Goal: Task Accomplishment & Management: Complete application form

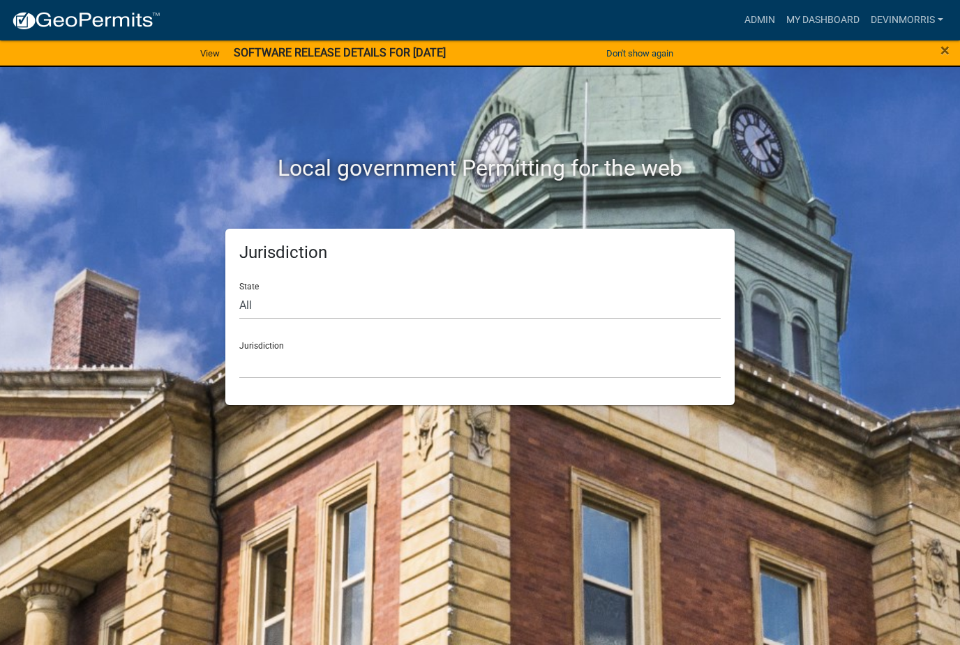
click at [753, 17] on link "Admin" at bounding box center [760, 20] width 42 height 27
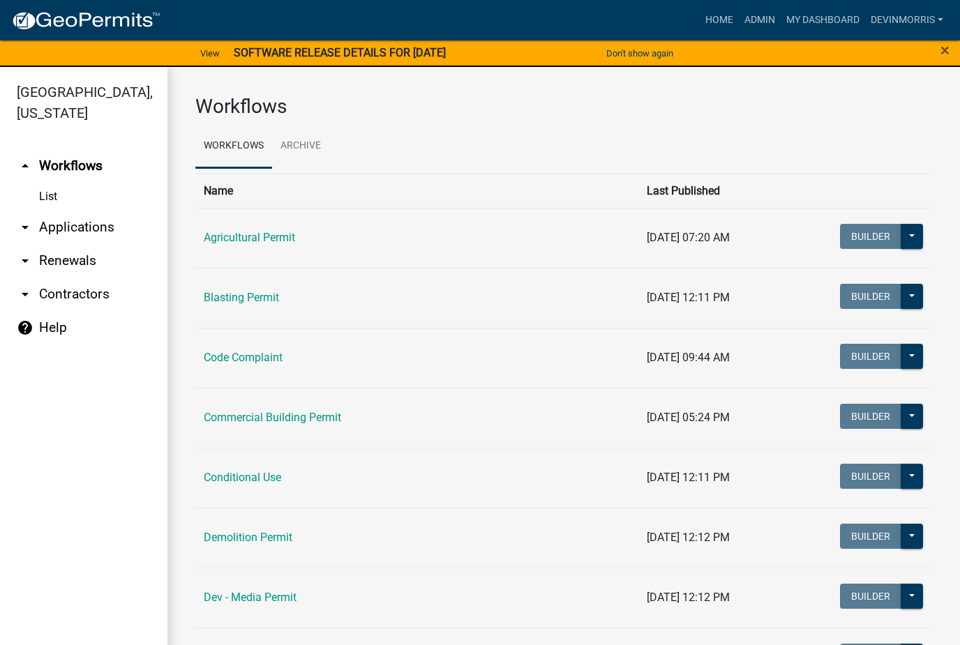
click at [319, 411] on link "Commercial Building Permit" at bounding box center [272, 417] width 137 height 13
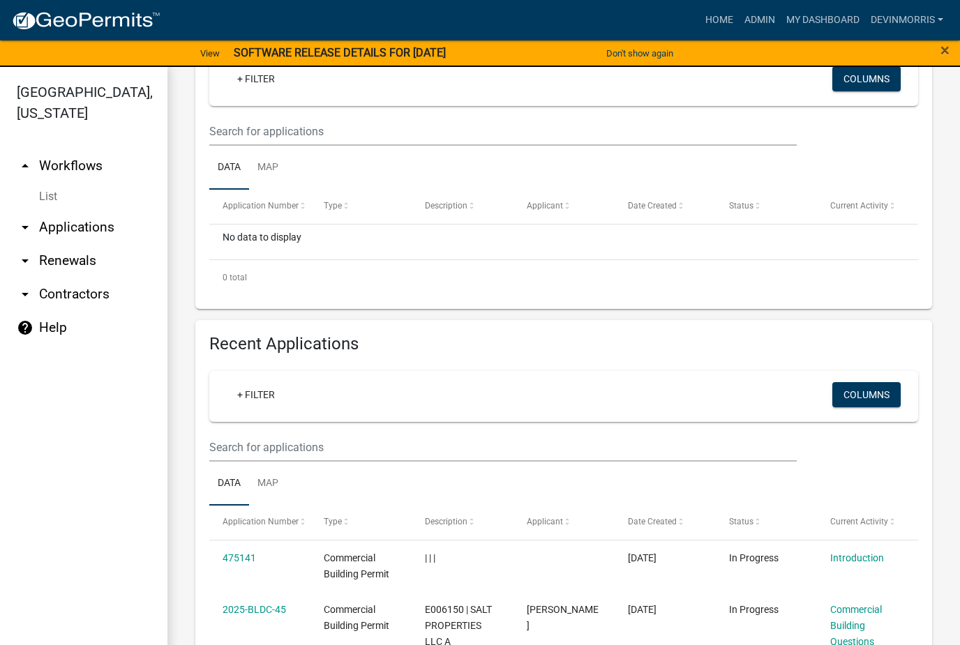
scroll to position [292, 0]
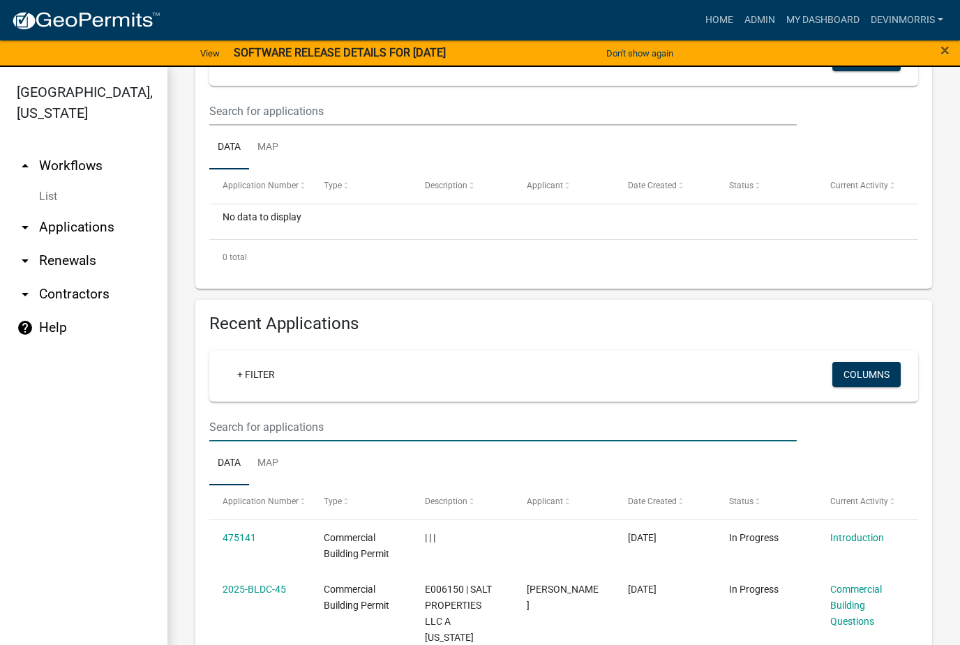
click at [394, 420] on input "text" at bounding box center [502, 427] width 587 height 29
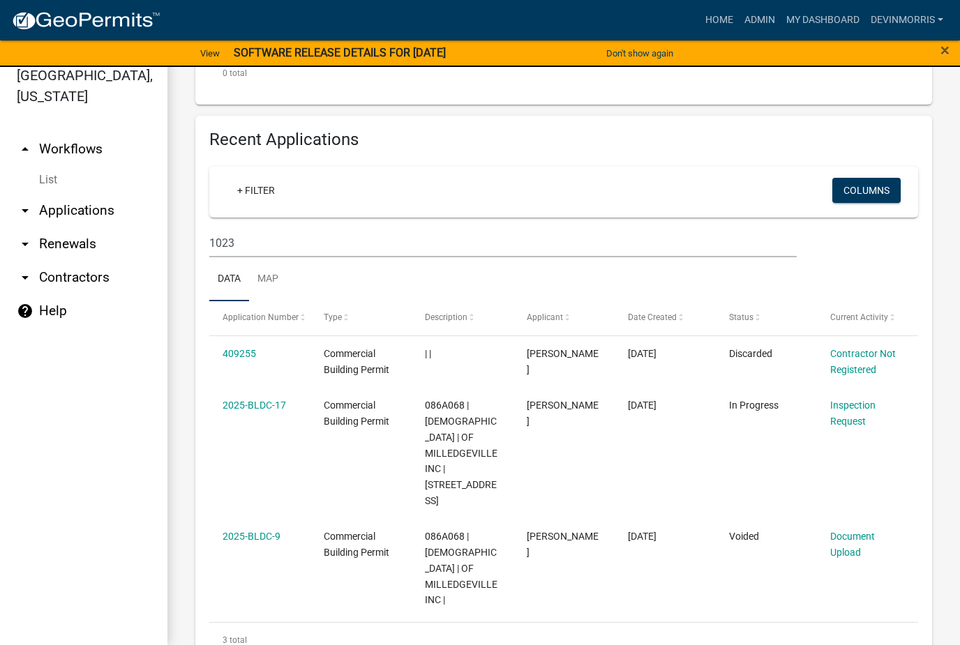
scroll to position [426, 0]
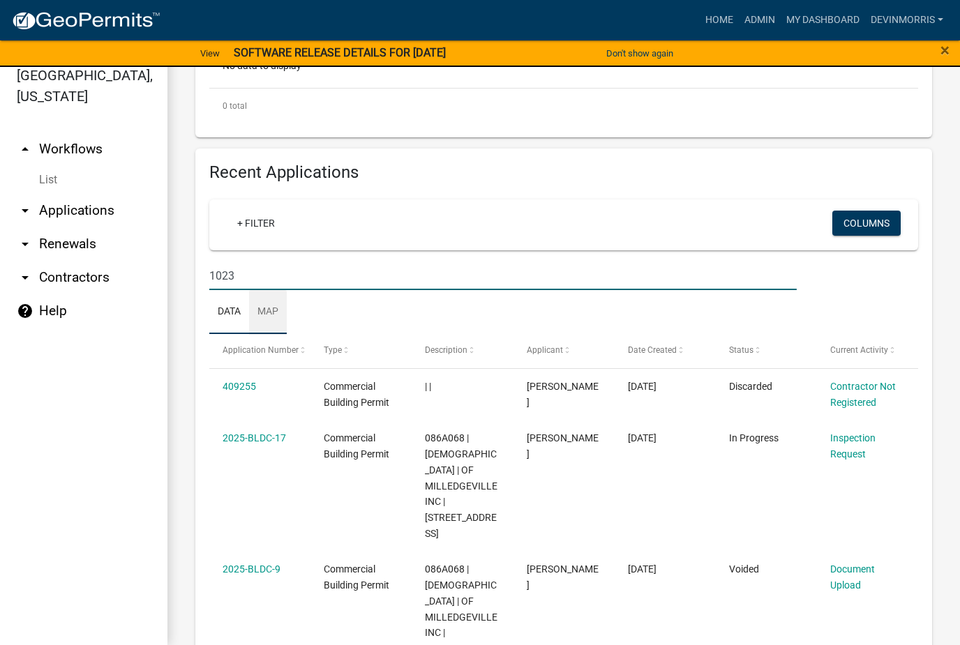
click at [270, 305] on link "Map" at bounding box center [268, 312] width 38 height 45
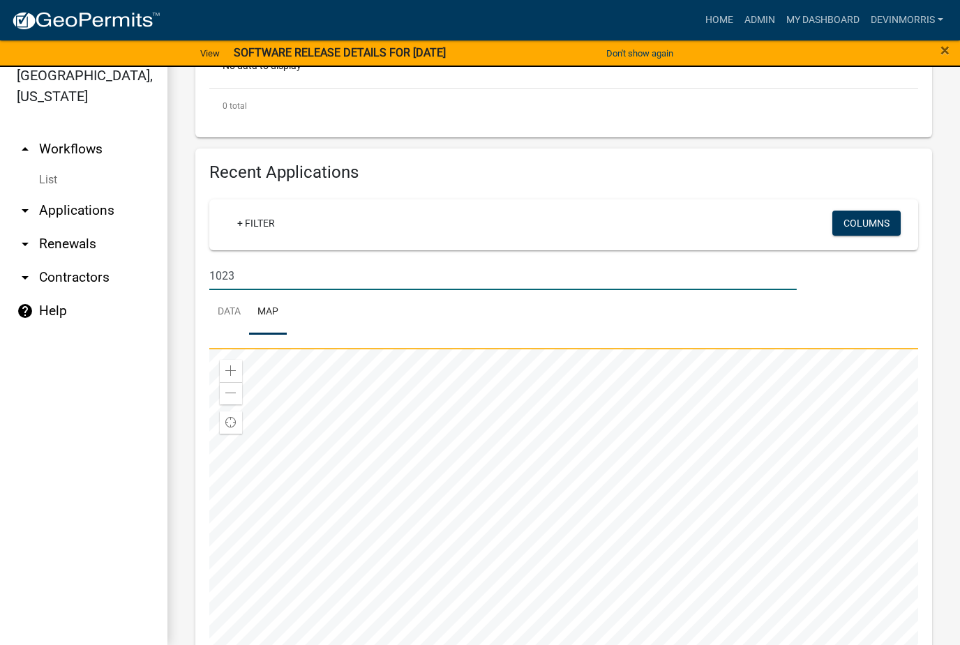
click at [264, 271] on input "1023" at bounding box center [502, 276] width 587 height 29
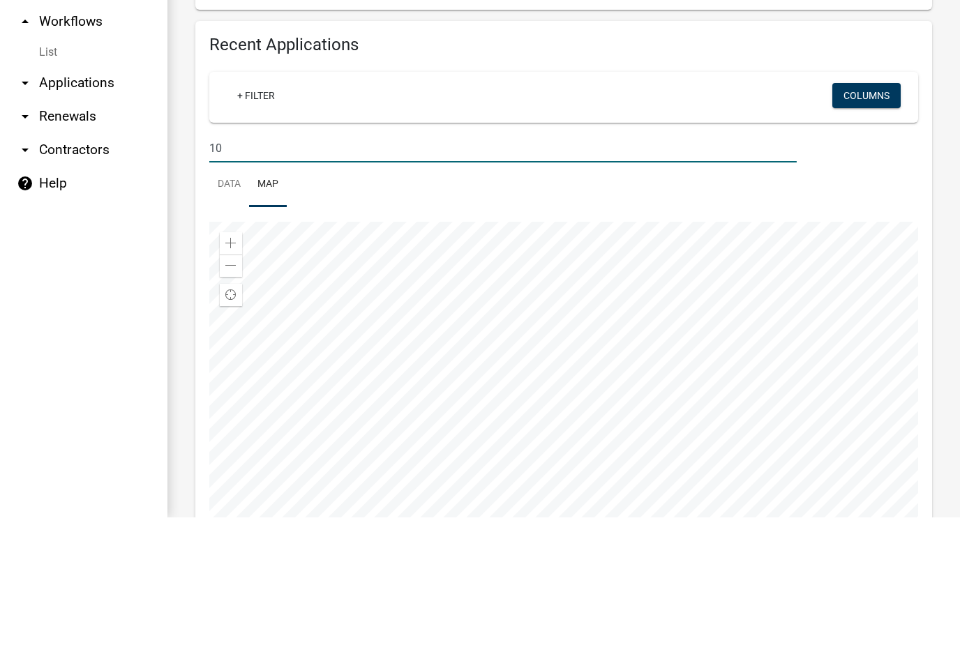
type input "1"
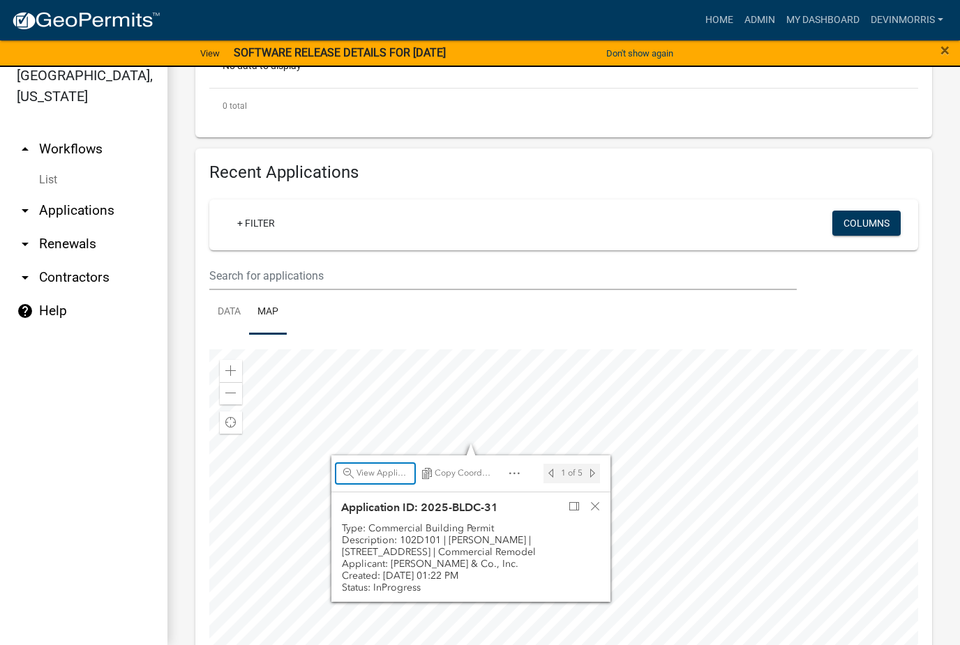
click at [379, 473] on span "View Application" at bounding box center [383, 473] width 53 height 11
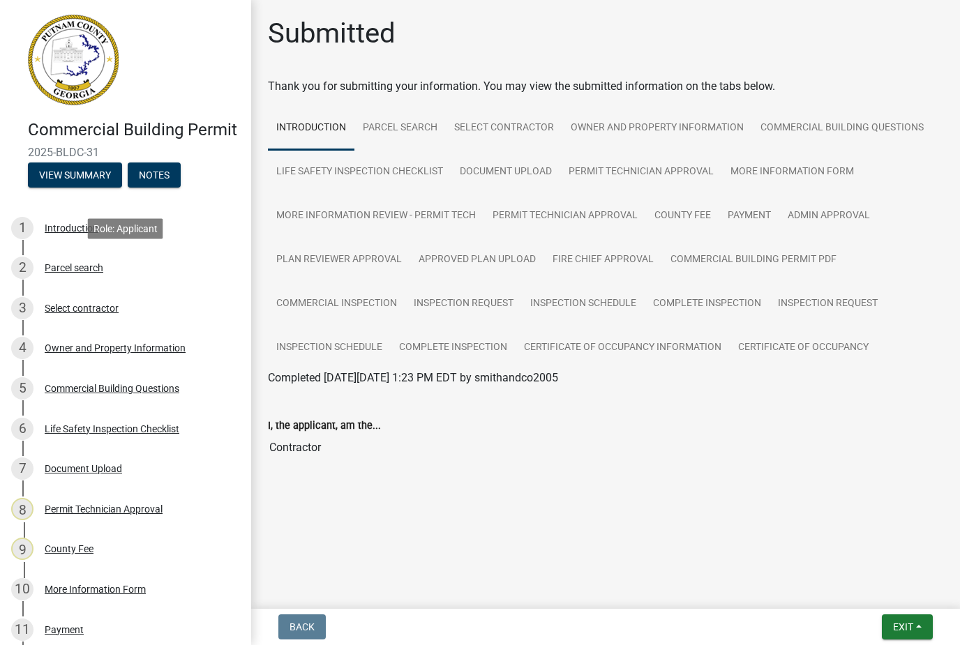
click at [82, 275] on div "2 Parcel search" at bounding box center [120, 268] width 218 height 22
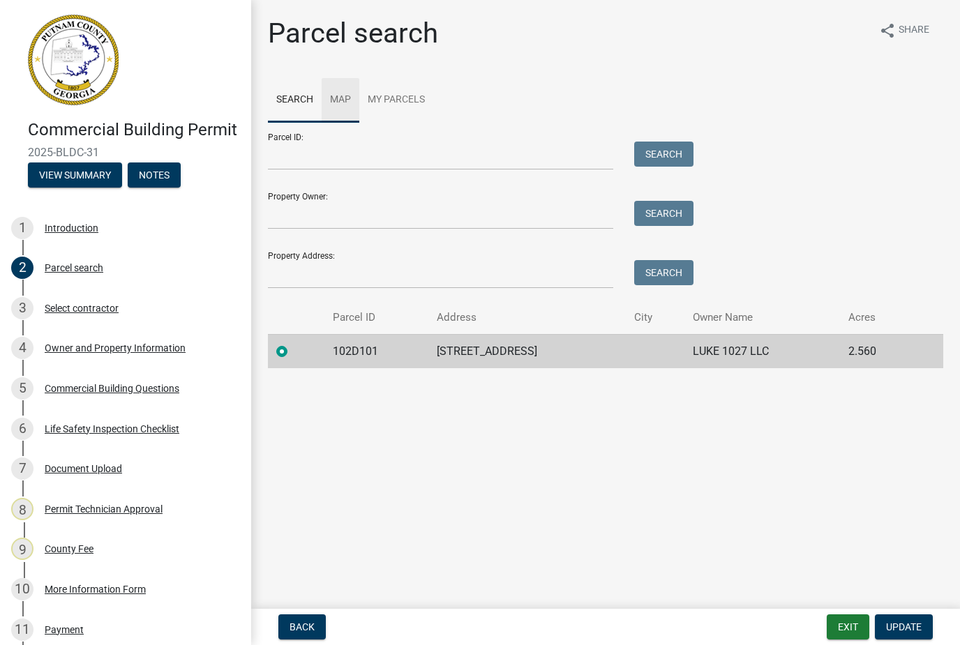
click at [348, 99] on link "Map" at bounding box center [341, 100] width 38 height 45
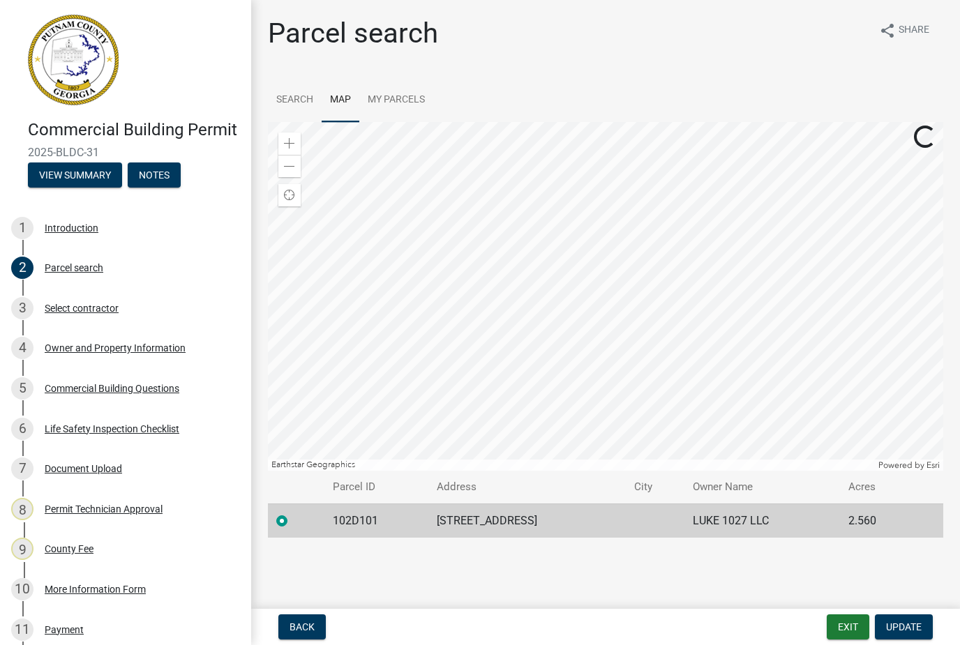
click at [285, 198] on span "Find my location" at bounding box center [289, 195] width 11 height 11
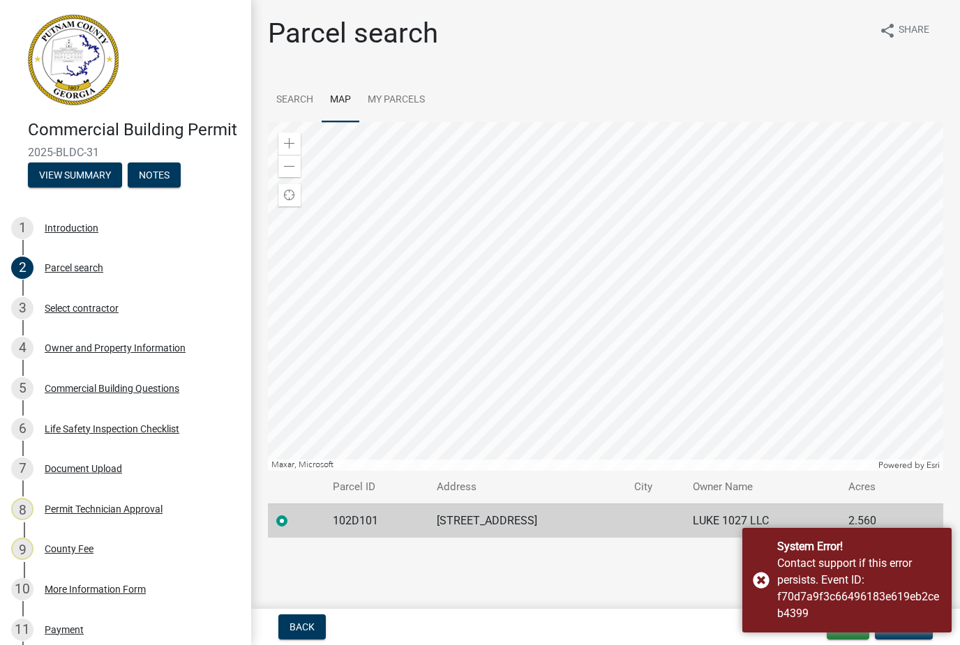
click at [760, 581] on div "System Error! Contact support if this error persists. Event ID: f70d7a9f3c66496…" at bounding box center [846, 580] width 209 height 105
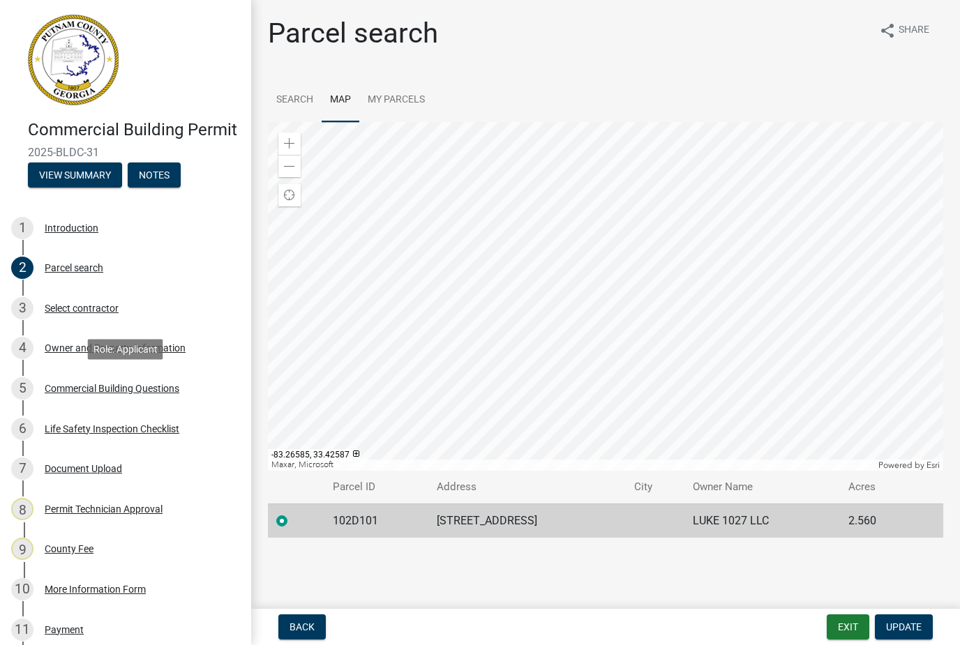
click at [122, 391] on div "Commercial Building Questions" at bounding box center [112, 389] width 135 height 10
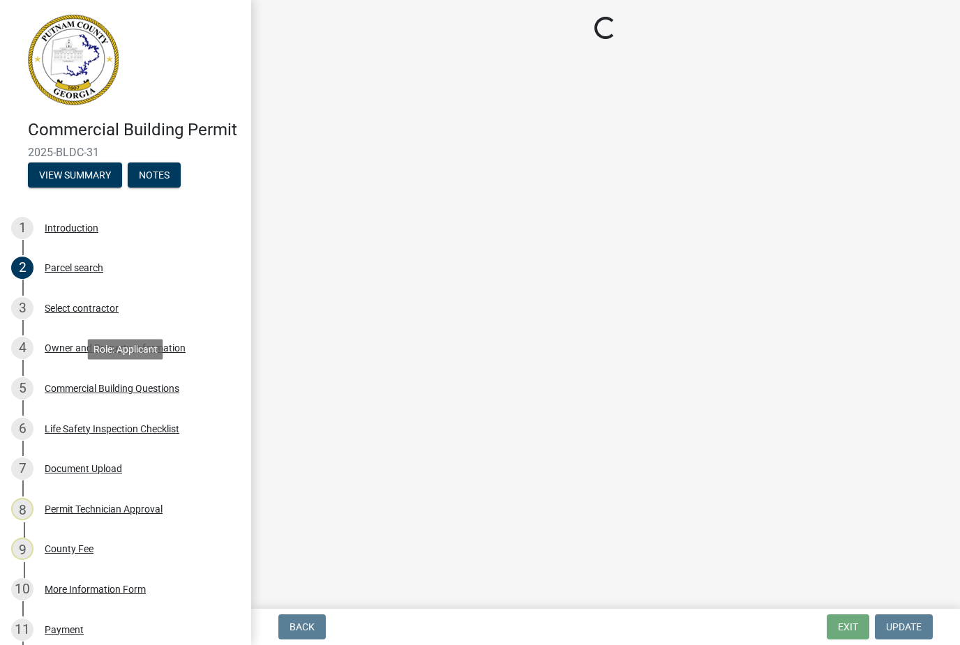
select select "a2980a8e-1e7c-4bd1-9958-7ae80455de28"
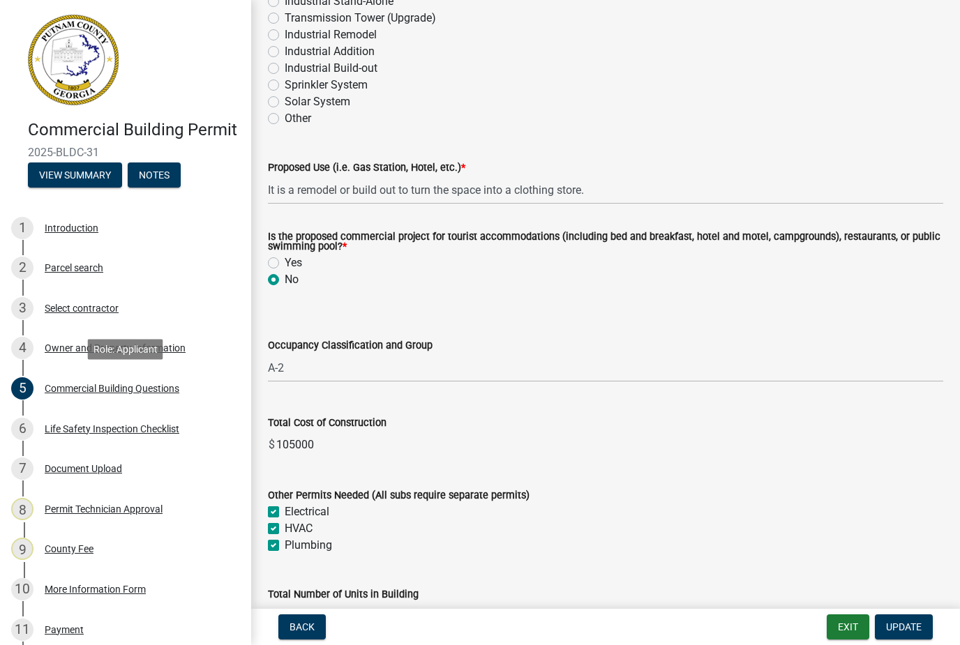
scroll to position [327, 0]
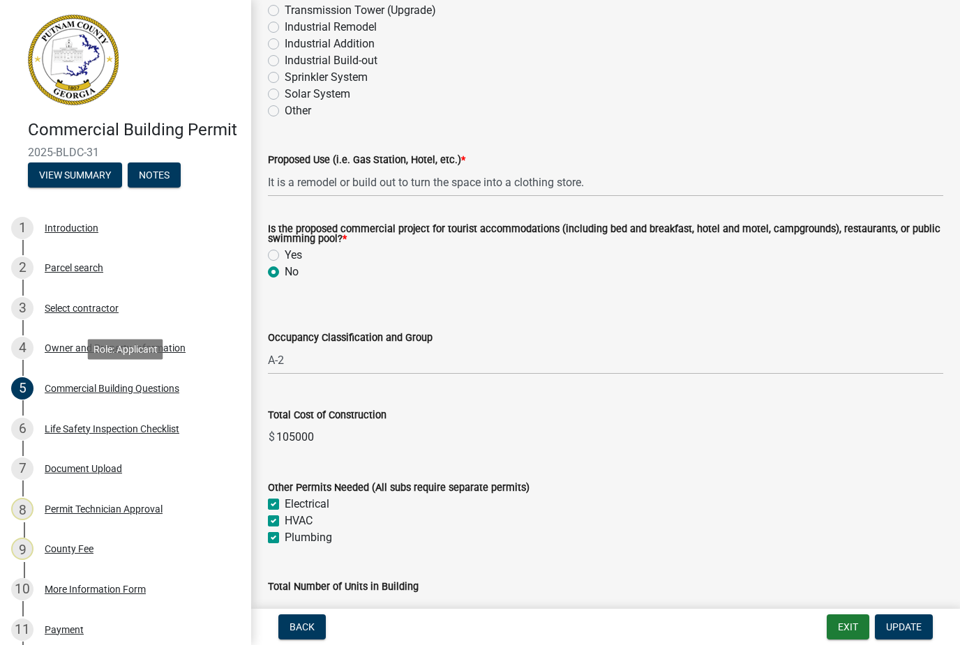
click at [850, 634] on button "Exit" at bounding box center [848, 627] width 43 height 25
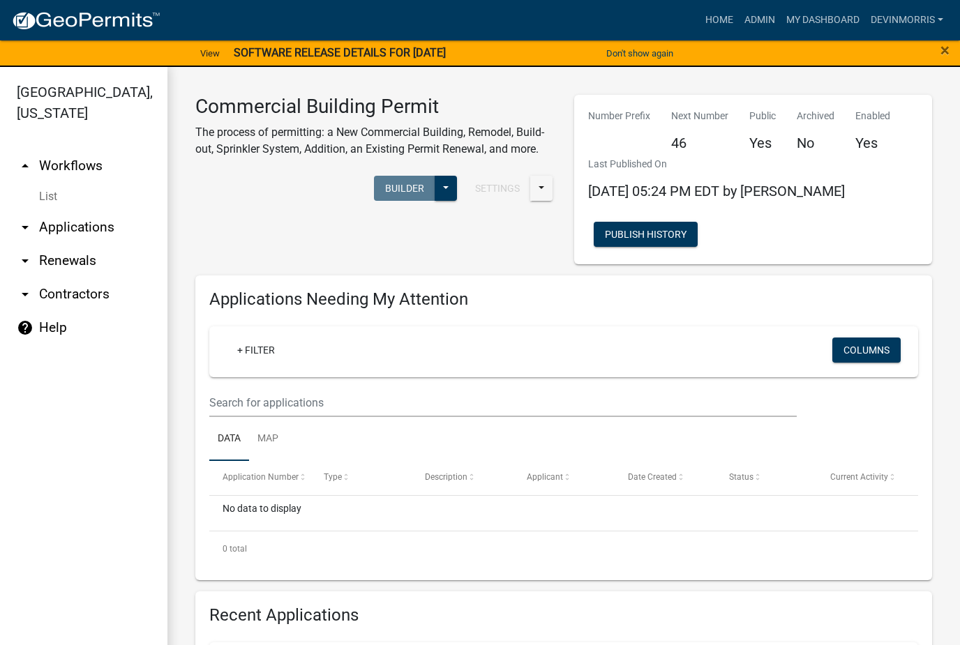
click at [101, 453] on ul "arrow_drop_up Workflows List arrow_drop_down Applications Search by Parcel Sear…" at bounding box center [83, 400] width 167 height 524
click at [754, 17] on link "Admin" at bounding box center [760, 20] width 42 height 27
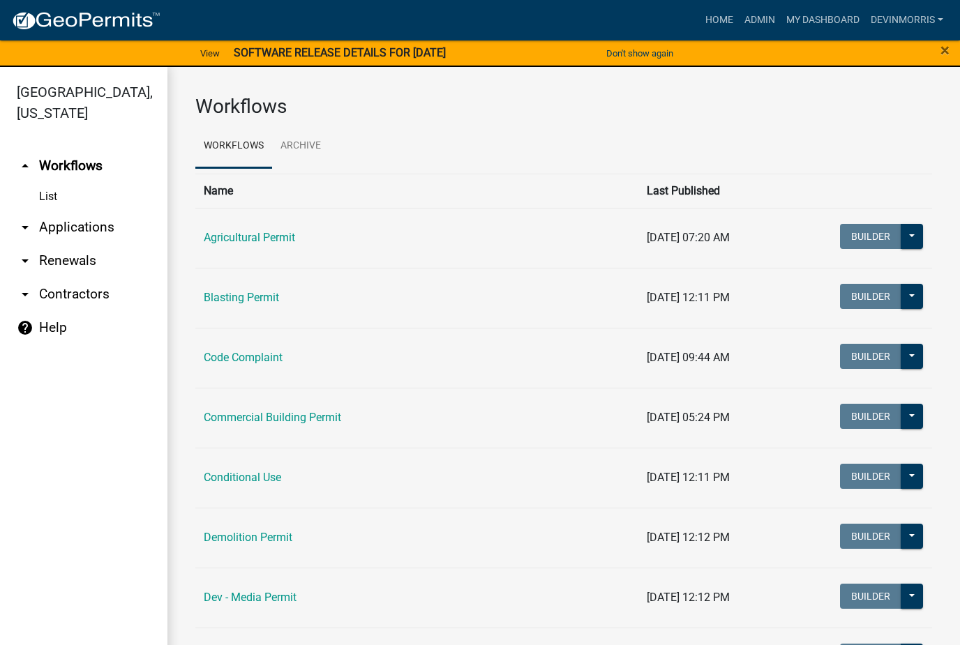
click at [90, 221] on link "arrow_drop_down Applications" at bounding box center [83, 227] width 167 height 33
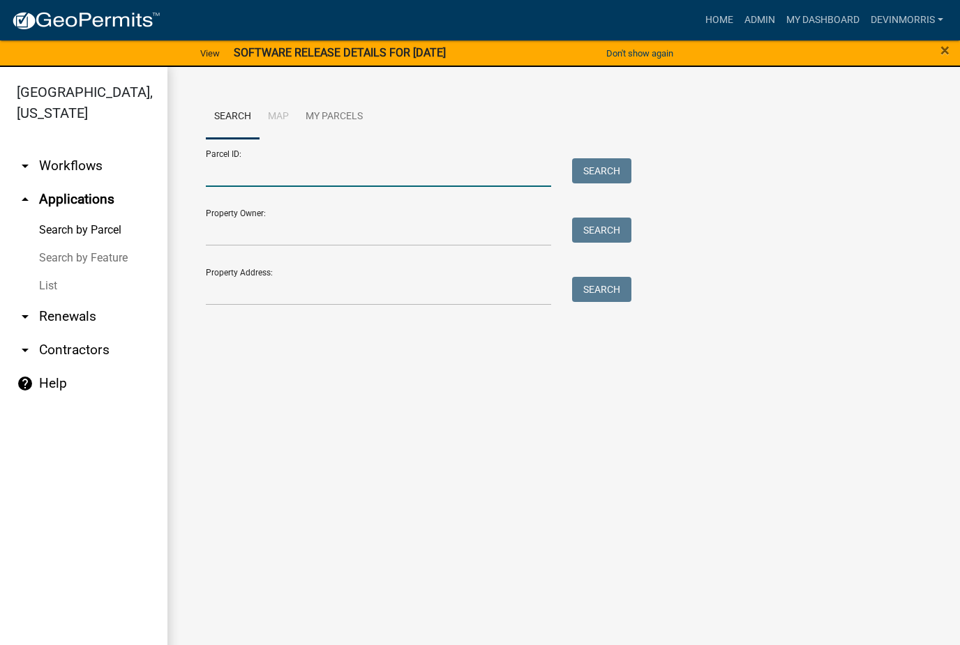
click at [310, 166] on input "Parcel ID:" at bounding box center [378, 172] width 345 height 29
type input "102D102"
click at [615, 178] on button "Search" at bounding box center [601, 170] width 59 height 25
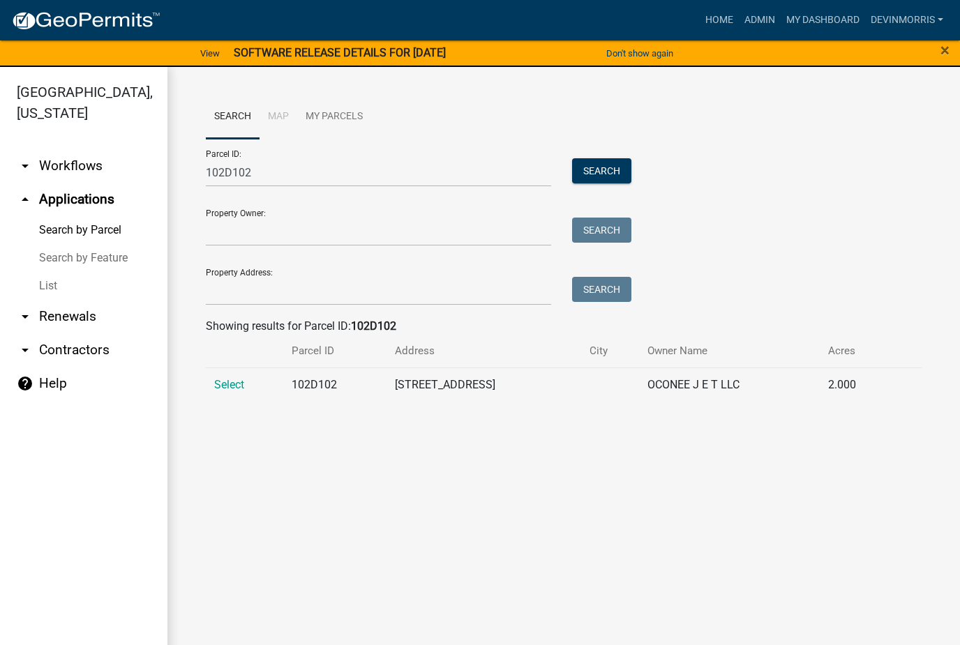
click at [224, 383] on span "Select" at bounding box center [229, 384] width 30 height 13
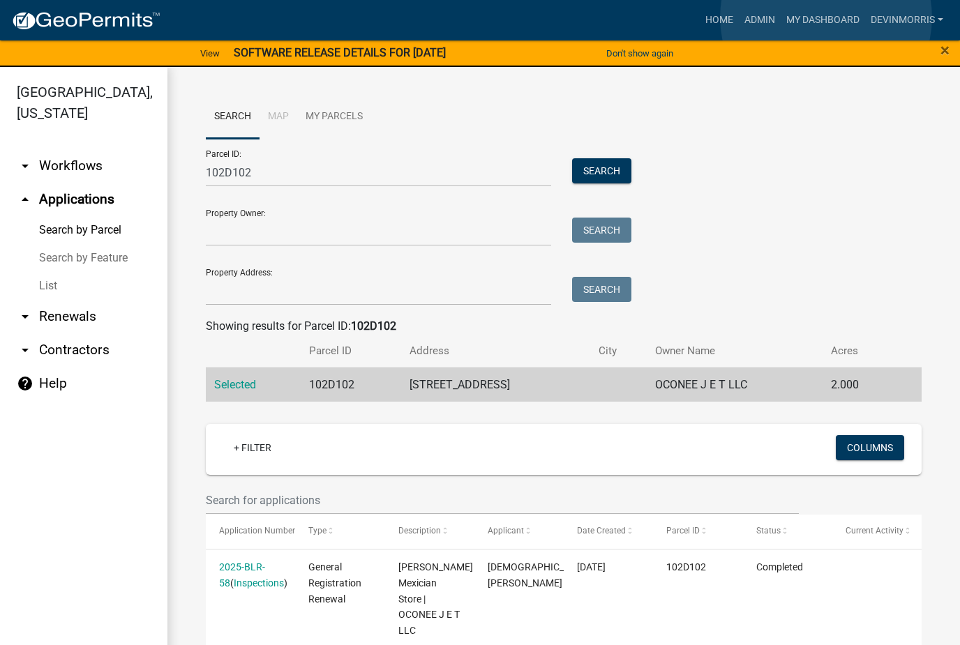
click at [826, 17] on link "My Dashboard" at bounding box center [823, 20] width 84 height 27
